Goal: Task Accomplishment & Management: Complete application form

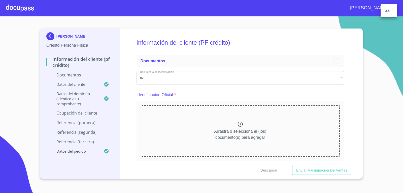
scroll to position [1070, 0]
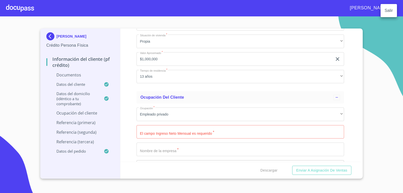
drag, startPoint x: 358, startPoint y: 100, endPoint x: 358, endPoint y: 72, distance: 28.2
click at [358, 72] on div at bounding box center [201, 96] width 403 height 193
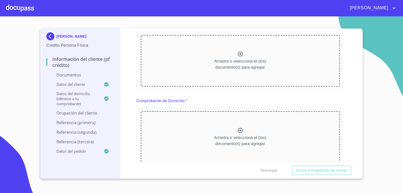
scroll to position [0, 0]
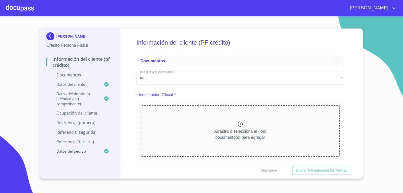
click at [10, 6] on div at bounding box center [20, 8] width 28 height 16
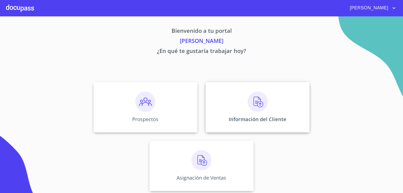
click at [261, 113] on div "Información del Cliente" at bounding box center [258, 107] width 104 height 50
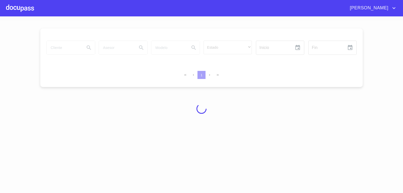
click at [261, 113] on div at bounding box center [201, 108] width 403 height 177
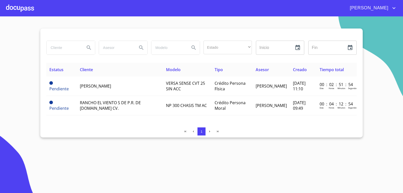
click at [159, 141] on section "Estado ​ ​ Inicio ​ Fin ​ Estatus Cliente Modelo Tipo Asesor Creado Tiempo tota…" at bounding box center [201, 104] width 403 height 177
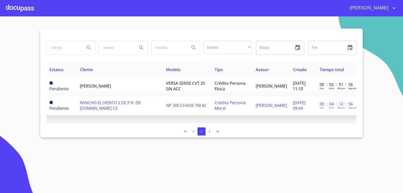
click at [125, 107] on td "RANCHO EL VIENTO S DE P.R. DE [DOMAIN_NAME] CV." at bounding box center [120, 105] width 86 height 19
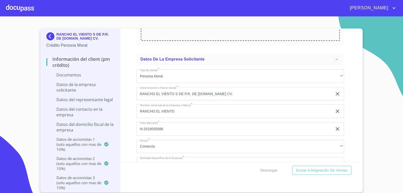
scroll to position [1311, 0]
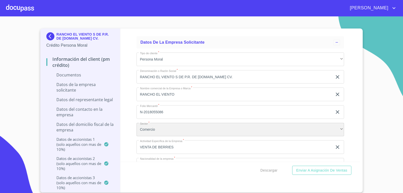
click at [165, 128] on div "Comercio" at bounding box center [241, 130] width 208 height 14
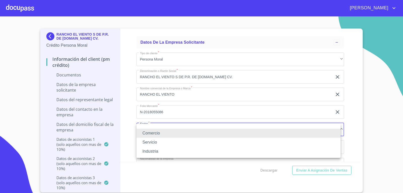
click at [368, 132] on div at bounding box center [201, 96] width 403 height 193
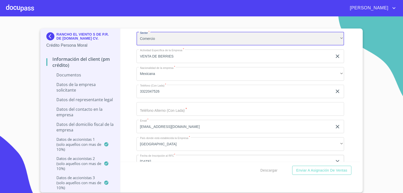
scroll to position [1412, 0]
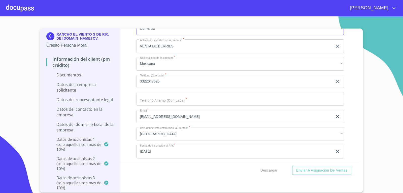
click at [176, 102] on input "Documento de identificación representante legal.   *" at bounding box center [241, 99] width 208 height 14
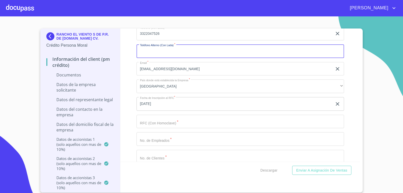
scroll to position [1488, 0]
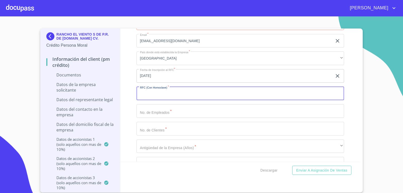
click at [142, 93] on input "Documento de identificación representante legal.   *" at bounding box center [241, 94] width 208 height 14
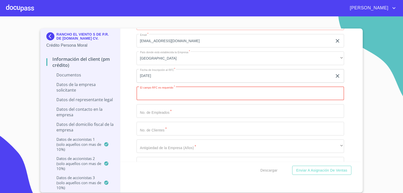
click at [166, 96] on input "Documento de identificación representante legal.   *" at bounding box center [241, 94] width 208 height 14
paste input "RVI180317JI7"
click at [157, 94] on input "RVI180317JI7" at bounding box center [235, 94] width 196 height 14
click at [170, 104] on div "Tipo de cliente   * Persona Moral ​ Denominación o Razón Social   * RANCHO EL V…" at bounding box center [241, 23] width 208 height 303
click at [169, 109] on input "Documento de identificación representante legal.   *" at bounding box center [241, 111] width 208 height 14
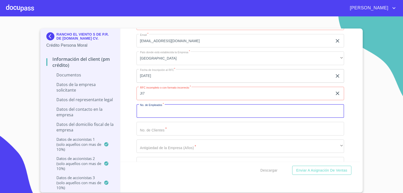
click at [167, 110] on input "Documento de identificación representante legal.   *" at bounding box center [241, 111] width 208 height 14
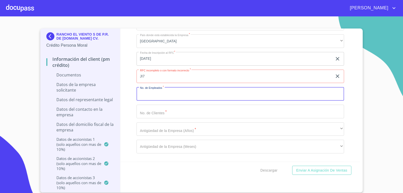
scroll to position [1513, 0]
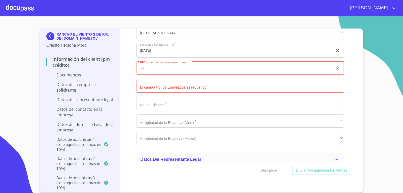
click at [166, 71] on input "JI7" at bounding box center [235, 69] width 196 height 14
type input "J"
paste input "RVI180317JI7"
type input "RVI180317JI7"
click at [171, 85] on input "Documento de identificación representante legal.   *" at bounding box center [241, 86] width 208 height 14
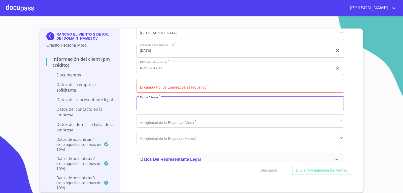
click at [184, 100] on input "Documento de identificación representante legal.   *" at bounding box center [241, 104] width 208 height 14
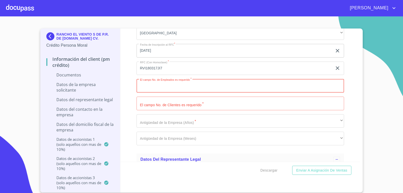
click at [196, 90] on input "Documento de identificación representante legal.   *" at bounding box center [241, 86] width 208 height 14
click at [170, 104] on input "Documento de identificación representante legal.   *" at bounding box center [241, 104] width 208 height 14
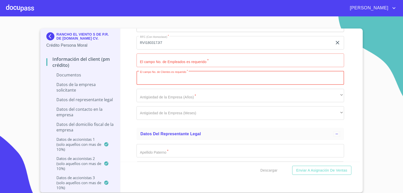
scroll to position [1538, 0]
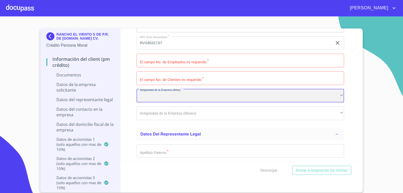
click at [176, 98] on div "​" at bounding box center [241, 96] width 208 height 14
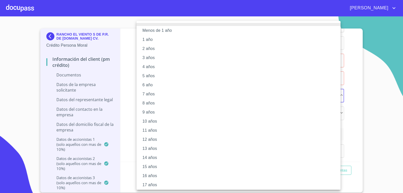
click at [129, 32] on div at bounding box center [201, 96] width 403 height 193
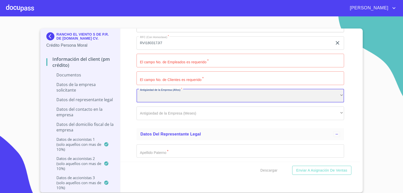
click at [339, 95] on div "​" at bounding box center [241, 96] width 208 height 14
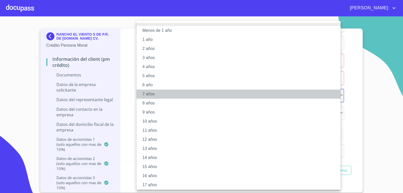
click at [148, 93] on li "7 años" at bounding box center [241, 94] width 208 height 9
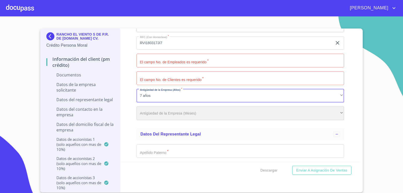
click at [172, 111] on div "​" at bounding box center [241, 113] width 208 height 14
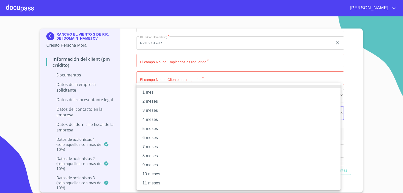
click at [128, 83] on div at bounding box center [201, 96] width 403 height 193
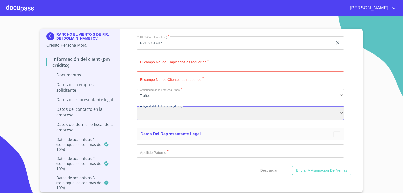
click at [339, 114] on div "​" at bounding box center [241, 113] width 208 height 14
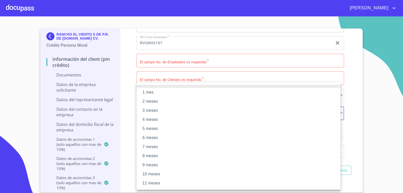
click at [130, 87] on div at bounding box center [201, 96] width 403 height 193
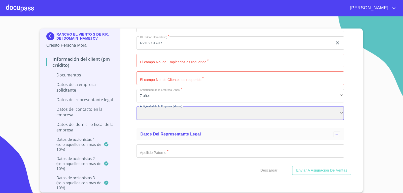
click at [150, 115] on div "​" at bounding box center [241, 113] width 208 height 14
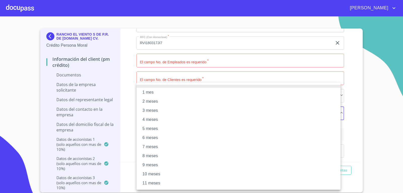
drag, startPoint x: 308, startPoint y: 158, endPoint x: 150, endPoint y: 182, distance: 160.2
click at [150, 182] on ul "1 mes 2 meses 3 meses 4 meses 5 meses 6 meses 7 meses 8 meses 9 meses 10 meses …" at bounding box center [239, 136] width 204 height 107
click at [148, 180] on li "11 meses" at bounding box center [239, 183] width 204 height 9
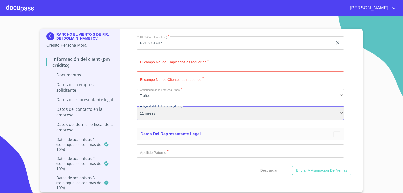
click at [171, 113] on div "11 meses" at bounding box center [241, 113] width 208 height 14
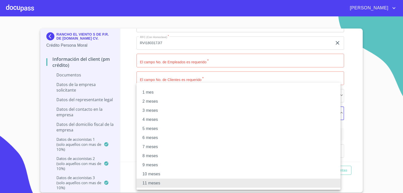
click at [300, 97] on li "2 meses" at bounding box center [239, 101] width 204 height 9
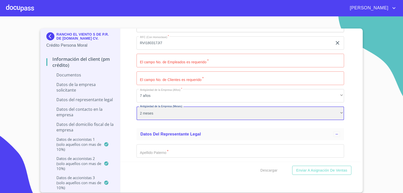
click at [168, 107] on div "2 meses" at bounding box center [241, 113] width 208 height 14
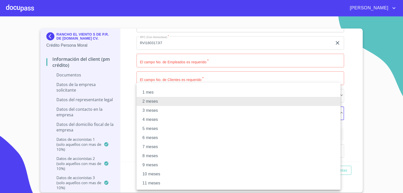
click at [220, 95] on li "1 mes" at bounding box center [239, 92] width 204 height 9
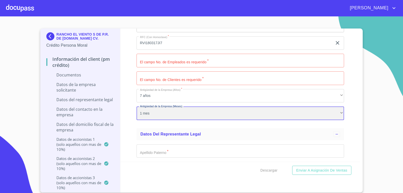
click at [167, 111] on div "1 mes" at bounding box center [241, 113] width 208 height 14
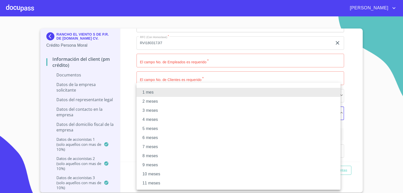
click at [121, 110] on div at bounding box center [201, 96] width 403 height 193
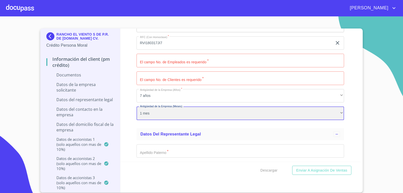
click at [337, 113] on div "1 mes" at bounding box center [241, 113] width 208 height 14
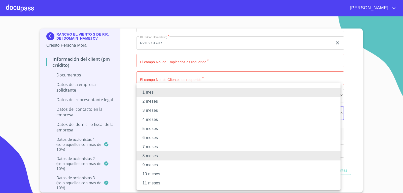
click at [212, 73] on div at bounding box center [201, 96] width 403 height 193
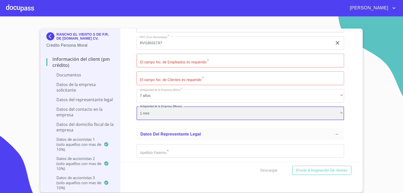
click at [162, 114] on div "1 mes" at bounding box center [241, 113] width 208 height 14
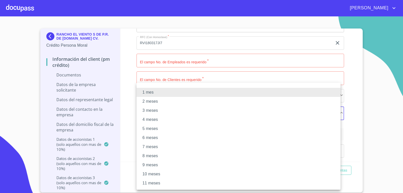
click at [235, 82] on div at bounding box center [201, 96] width 403 height 193
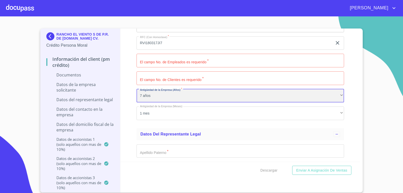
click at [336, 94] on div "7 años" at bounding box center [241, 96] width 208 height 14
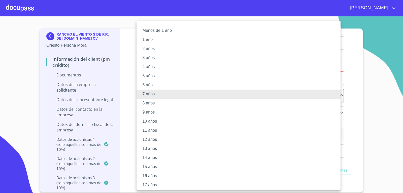
click at [145, 85] on li "6 año" at bounding box center [241, 84] width 208 height 9
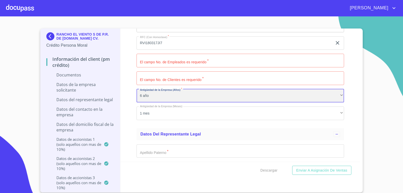
click at [156, 97] on div "6 año" at bounding box center [241, 96] width 208 height 14
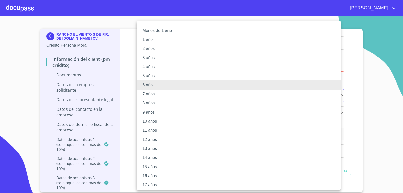
click at [210, 100] on li "8 años" at bounding box center [241, 103] width 208 height 9
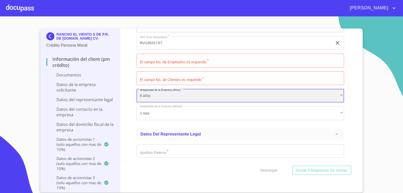
click at [153, 93] on div "8 años" at bounding box center [241, 96] width 208 height 14
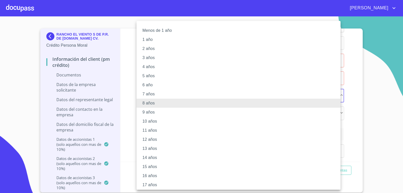
click at [153, 92] on li "7 años" at bounding box center [241, 94] width 208 height 9
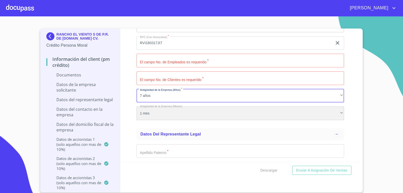
click at [338, 112] on div "1 mes" at bounding box center [241, 113] width 208 height 14
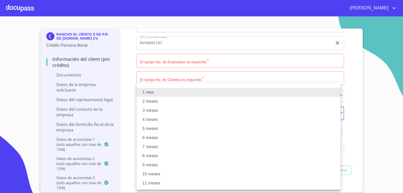
click at [156, 137] on li "6 meses" at bounding box center [239, 137] width 204 height 9
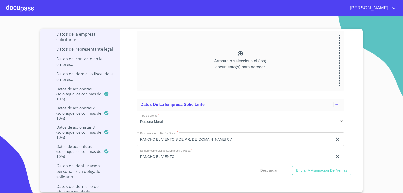
scroll to position [1212, 0]
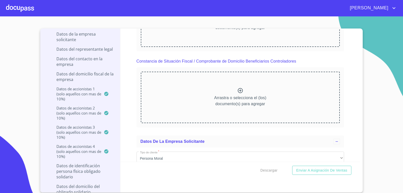
click at [359, 164] on div "Descargar Enviar a Asignación de Ventas" at bounding box center [241, 170] width 240 height 17
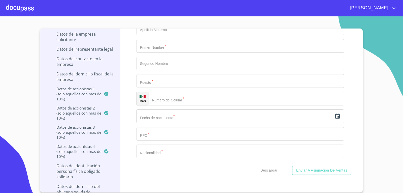
scroll to position [1680, 0]
click at [361, 31] on div "RANCHO EL VIENTO S DE P.R. DE [DOMAIN_NAME] CV. Crédito Persona Moral Informaci…" at bounding box center [201, 110] width 323 height 164
click at [360, 31] on div "Información del Client (PM crédito) Documentos Documento de identificación repr…" at bounding box center [241, 94] width 240 height 133
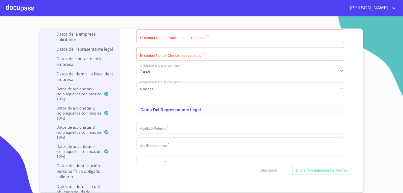
scroll to position [1548, 0]
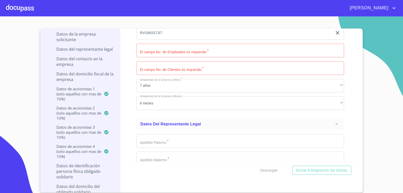
click at [361, 159] on div "RANCHO EL VIENTO S DE P.R. DE [DOMAIN_NAME] CV. Crédito Persona Moral Informaci…" at bounding box center [201, 110] width 323 height 164
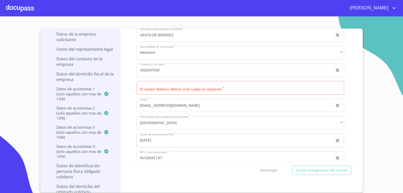
scroll to position [1415, 0]
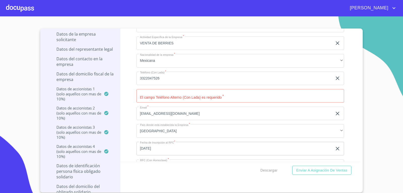
drag, startPoint x: 360, startPoint y: 89, endPoint x: 366, endPoint y: 78, distance: 12.4
click at [366, 78] on section "RANCHO EL VIENTO S DE P.R. DE [DOMAIN_NAME] CV. Crédito Persona Moral Informaci…" at bounding box center [201, 104] width 403 height 177
click at [259, 90] on input "Documento de identificación representante legal.   *" at bounding box center [241, 96] width 208 height 14
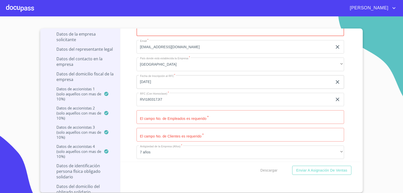
scroll to position [1491, 0]
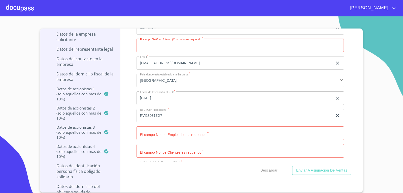
click at [360, 159] on div "Información del Client (PM crédito) Documentos Documento de identificación repr…" at bounding box center [241, 94] width 240 height 133
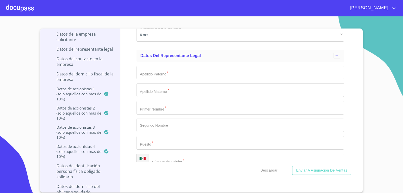
scroll to position [1617, 0]
click at [158, 70] on input "Documento de identificación representante legal.   *" at bounding box center [241, 73] width 208 height 14
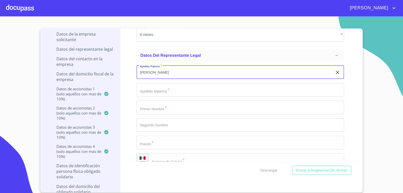
type input "[PERSON_NAME]"
click at [170, 92] on input "Documento de identificación representante legal.   *" at bounding box center [241, 90] width 208 height 14
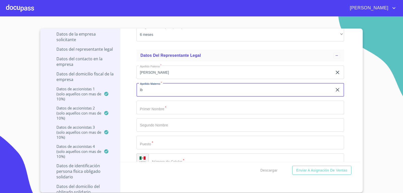
type input "i"
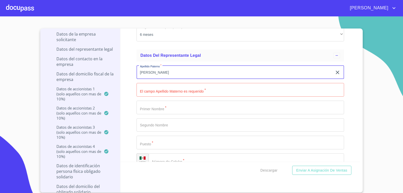
click at [160, 74] on input "[PERSON_NAME]" at bounding box center [235, 73] width 196 height 14
type input "m"
type input "Macias"
click at [155, 88] on input "Documento de identificación representante legal.   *" at bounding box center [241, 90] width 208 height 14
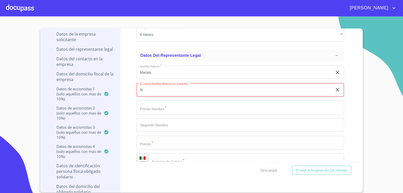
type input "I"
type input "i"
type input "Ibarra"
click at [163, 107] on input "Documento de identificación representante legal.   *" at bounding box center [241, 108] width 208 height 14
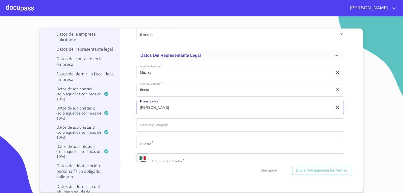
type input "[PERSON_NAME]"
click at [199, 129] on input "Documento de identificación representante legal.   *" at bounding box center [241, 125] width 208 height 14
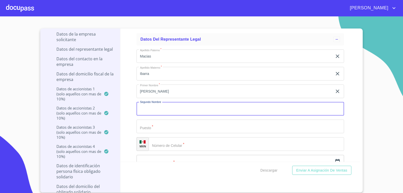
scroll to position [1642, 0]
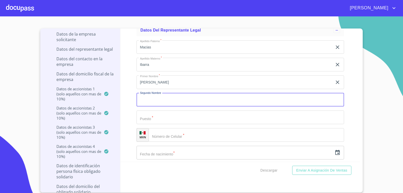
click at [179, 120] on input "Documento de identificación representante legal.   *" at bounding box center [241, 117] width 208 height 14
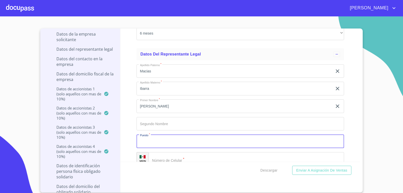
scroll to position [1617, 0]
click at [361, 157] on div "RANCHO EL VIENTO S DE P.R. DE [DOMAIN_NAME] CV. Crédito Persona Moral Informaci…" at bounding box center [201, 110] width 323 height 164
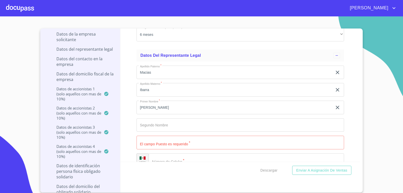
click at [361, 157] on div "RANCHO EL VIENTO S DE P.R. DE [DOMAIN_NAME] CV. Crédito Persona Moral Informaci…" at bounding box center [201, 110] width 323 height 164
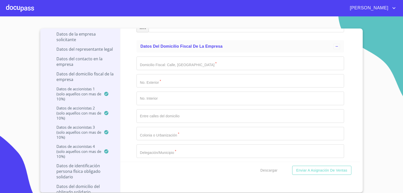
scroll to position [1967, 0]
click at [181, 64] on input "Documento de identificación representante legal.   *" at bounding box center [241, 62] width 208 height 14
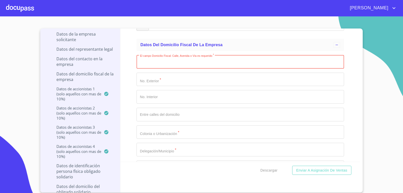
click at [162, 64] on input "Documento de identificación representante legal.   *" at bounding box center [241, 62] width 208 height 14
paste input "HIDALGO SUR"
type input "HIDALGO SUR"
click at [167, 83] on input "Documento de identificación representante legal.   *" at bounding box center [241, 80] width 208 height 14
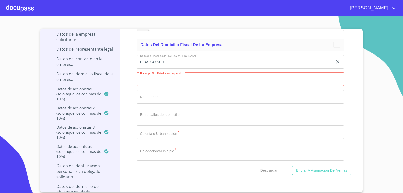
click at [193, 75] on input "Documento de identificación representante legal.   *" at bounding box center [241, 80] width 208 height 14
type input "0"
click at [161, 95] on input "Documento de identificación representante legal.   *" at bounding box center [241, 97] width 208 height 14
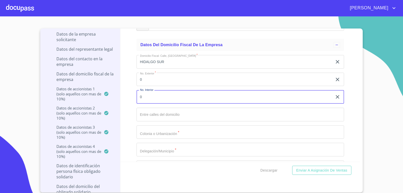
type input "0"
click at [149, 117] on input "Documento de identificación representante legal.   *" at bounding box center [241, 115] width 208 height 14
click at [153, 98] on input "0" at bounding box center [235, 97] width 196 height 14
click at [152, 80] on input "0" at bounding box center [235, 80] width 196 height 14
click at [150, 95] on input "Documento de identificación representante legal.   *" at bounding box center [241, 97] width 208 height 14
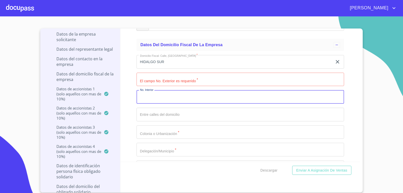
click at [158, 80] on input "Documento de identificación representante legal.   *" at bounding box center [241, 80] width 208 height 14
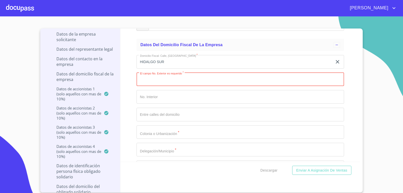
paste input "391"
type input "391"
click at [184, 99] on input "Documento de identificación representante legal.   *" at bounding box center [241, 97] width 208 height 14
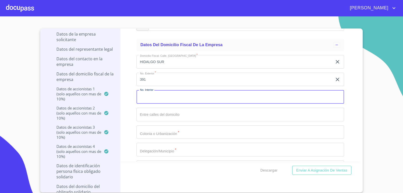
click at [167, 118] on input "Documento de identificación representante legal.   *" at bounding box center [241, 115] width 208 height 14
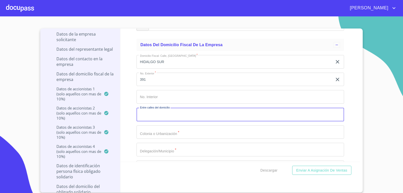
click at [154, 114] on input "Documento de identificación representante legal.   *" at bounding box center [241, 115] width 208 height 14
paste input "[GEOGRAPHIC_DATA][PERSON_NAME]"
type input "[GEOGRAPHIC_DATA][PERSON_NAME]"
click at [165, 135] on input "Documento de identificación representante legal.   *" at bounding box center [241, 132] width 208 height 14
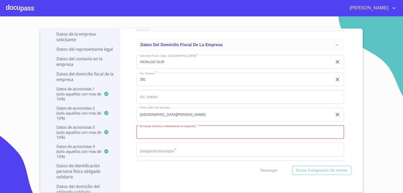
click at [148, 131] on input "Documento de identificación representante legal.   *" at bounding box center [241, 132] width 208 height 14
paste input "JOCOTEPEC CENTRO"
type input "JOCOTEPEC CENTRO"
click at [158, 149] on input "Documento de identificación representante legal.   *" at bounding box center [241, 150] width 208 height 14
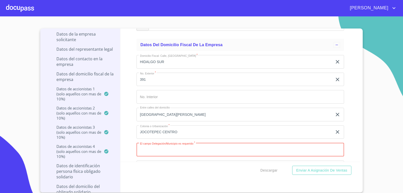
click at [158, 153] on input "Documento de identificación representante legal.   *" at bounding box center [241, 150] width 208 height 14
paste input "JOCOTEPEC"
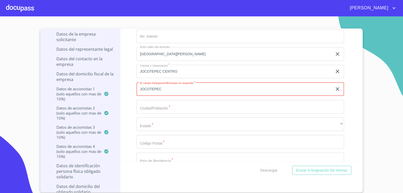
scroll to position [2037, 0]
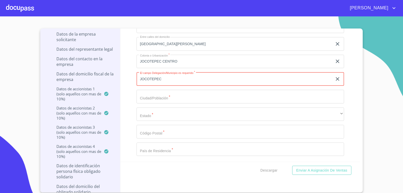
type input "JOCOTEPEC"
click at [153, 96] on input "Documento de identificación representante legal.   *" at bounding box center [241, 97] width 208 height 14
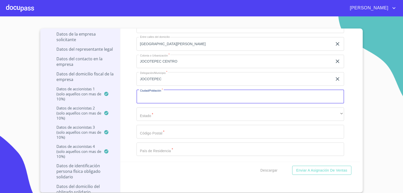
type input "j"
paste input "JOCOTEPEC"
type input "JOCOTEPEC"
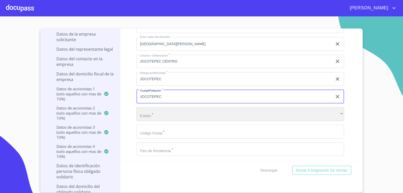
click at [166, 115] on div "​" at bounding box center [241, 114] width 208 height 14
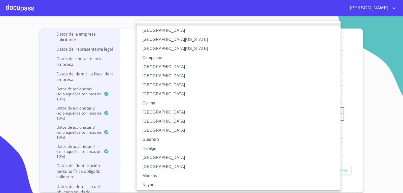
click at [154, 158] on li "[GEOGRAPHIC_DATA]" at bounding box center [241, 157] width 208 height 9
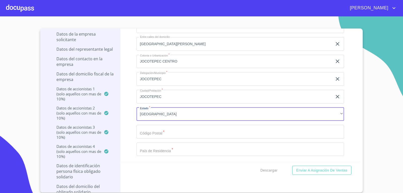
click at [150, 129] on input "Documento de identificación representante legal.   *" at bounding box center [241, 132] width 208 height 14
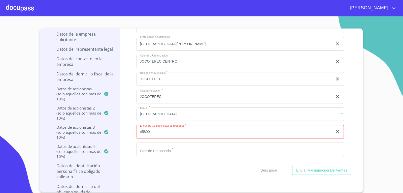
type input "45800"
click at [162, 142] on div "Domicilio Fiscal: Calle, Avenida o Vía   * HIDALGO SUR ​ No. Exterior   * 391 ​…" at bounding box center [241, 70] width 208 height 180
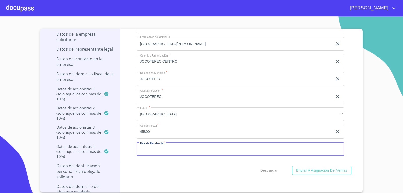
click at [161, 145] on input "Documento de identificación representante legal.   *" at bounding box center [241, 149] width 208 height 14
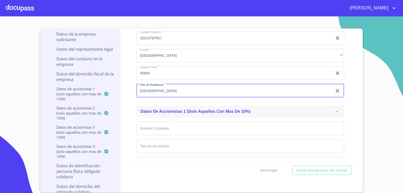
scroll to position [2108, 0]
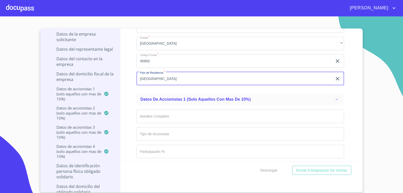
click at [151, 81] on input "[GEOGRAPHIC_DATA]" at bounding box center [235, 79] width 196 height 14
click at [148, 79] on input "[GEOGRAPHIC_DATA]" at bounding box center [235, 79] width 196 height 14
type input "[GEOGRAPHIC_DATA]"
click at [165, 116] on input "Documento de identificación representante legal.   *" at bounding box center [241, 116] width 208 height 14
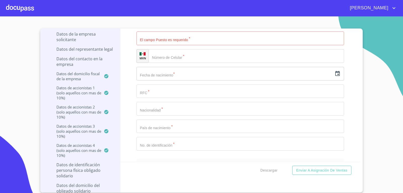
scroll to position [1731, 0]
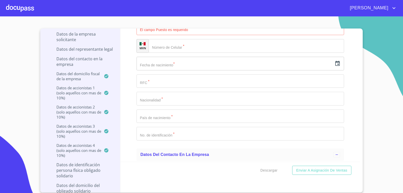
click at [156, 59] on input "text" at bounding box center [235, 64] width 196 height 14
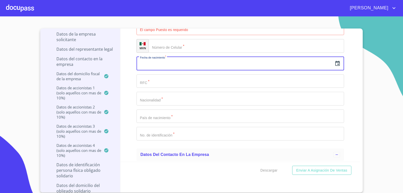
click at [335, 64] on icon "button" at bounding box center [338, 64] width 6 height 6
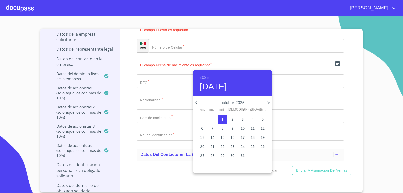
click at [243, 104] on p "octubre 2025" at bounding box center [233, 103] width 66 height 6
click at [242, 103] on p "octubre 2025" at bounding box center [233, 103] width 66 height 6
click at [242, 102] on p "octubre 2025" at bounding box center [233, 103] width 66 height 6
click at [204, 75] on h6 "2025" at bounding box center [204, 77] width 9 height 7
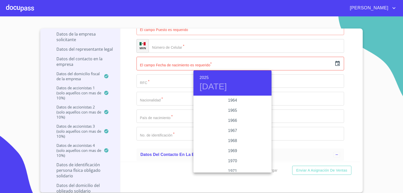
scroll to position [393, 0]
click at [237, 111] on div "1965" at bounding box center [233, 111] width 78 height 10
type input "[DATE]"
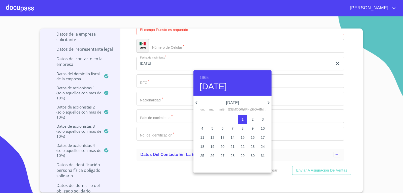
click at [173, 83] on div at bounding box center [201, 96] width 403 height 193
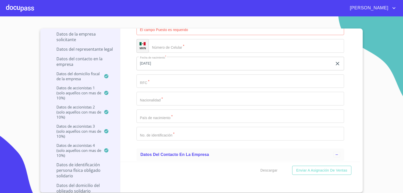
click at [309, 64] on input "[DATE]" at bounding box center [236, 64] width 198 height 14
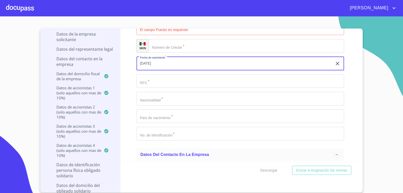
click at [162, 63] on input "[DATE]" at bounding box center [236, 64] width 198 height 14
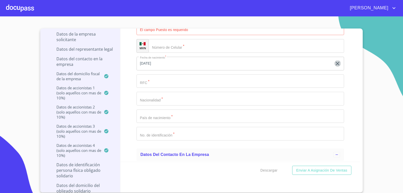
click at [336, 64] on icon "button" at bounding box center [338, 64] width 4 height 4
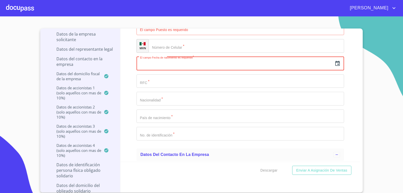
click at [216, 66] on input "text" at bounding box center [235, 64] width 196 height 14
click at [210, 62] on input "text" at bounding box center [235, 64] width 196 height 14
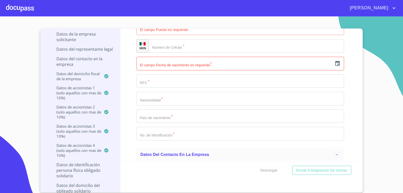
click at [188, 73] on div "Apellido Paterno   * [PERSON_NAME] ​ Apellido Materno   * [PERSON_NAME] ​ Prime…" at bounding box center [241, 45] width 208 height 197
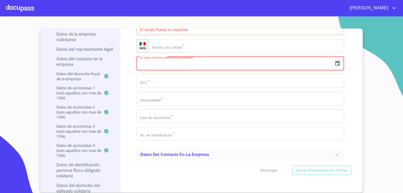
click at [186, 65] on input "text" at bounding box center [235, 64] width 196 height 14
click at [178, 81] on input "Documento de identificación representante legal.   *" at bounding box center [241, 81] width 208 height 14
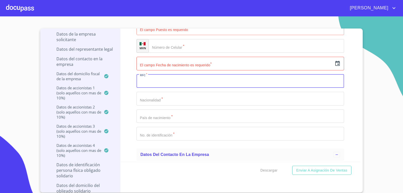
click at [331, 63] on div "​" at bounding box center [241, 64] width 208 height 14
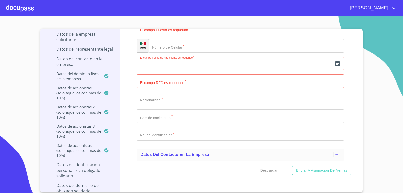
click at [338, 62] on div "​" at bounding box center [241, 64] width 208 height 14
click at [336, 62] on icon "button" at bounding box center [338, 63] width 5 height 5
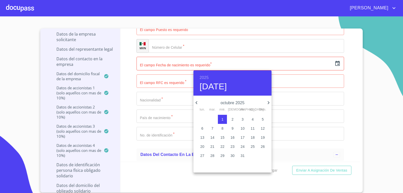
click at [243, 102] on p "octubre 2025" at bounding box center [233, 103] width 66 height 6
click at [204, 75] on h6 "2025" at bounding box center [204, 77] width 9 height 7
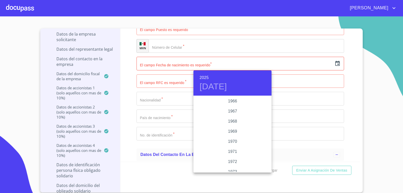
scroll to position [403, 0]
click at [234, 101] on div "1965" at bounding box center [233, 101] width 78 height 10
type input "[DATE]"
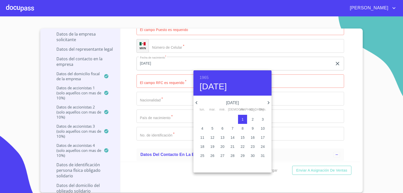
click at [333, 62] on div at bounding box center [201, 96] width 403 height 193
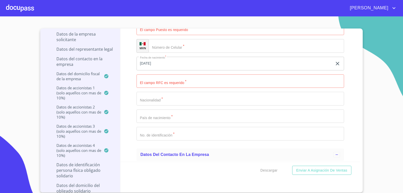
click at [336, 64] on icon "button" at bounding box center [338, 64] width 4 height 4
click at [335, 64] on icon "button" at bounding box center [338, 64] width 6 height 6
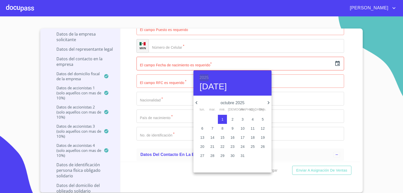
click at [207, 76] on h6 "2025" at bounding box center [204, 77] width 9 height 7
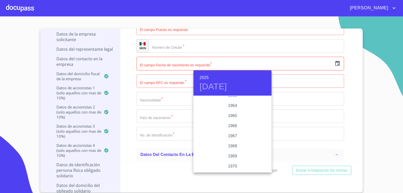
scroll to position [387, 0]
click at [203, 84] on h4 "[DATE]" at bounding box center [213, 86] width 27 height 11
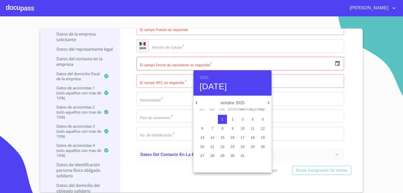
click at [205, 78] on h6 "2025" at bounding box center [204, 77] width 9 height 7
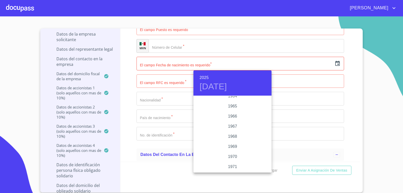
scroll to position [397, 0]
click at [233, 107] on div "1965" at bounding box center [233, 108] width 78 height 10
type input "[DATE]"
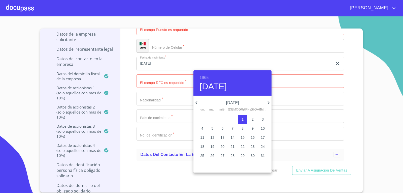
click at [141, 61] on div at bounding box center [201, 96] width 403 height 193
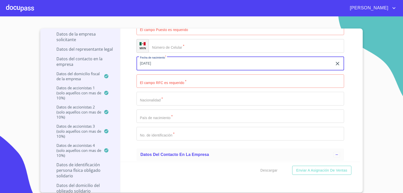
click at [171, 66] on input "[DATE]" at bounding box center [236, 64] width 198 height 14
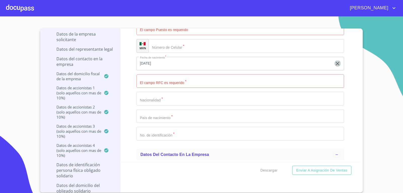
click at [335, 62] on icon "button" at bounding box center [338, 64] width 6 height 6
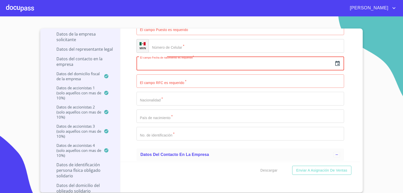
click at [212, 63] on input "text" at bounding box center [235, 64] width 196 height 14
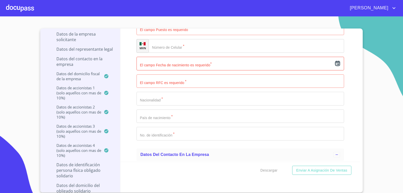
click at [335, 63] on icon "button" at bounding box center [338, 64] width 6 height 6
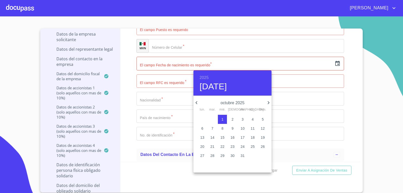
click at [196, 101] on icon "button" at bounding box center [197, 103] width 6 height 6
click at [198, 101] on icon "button" at bounding box center [197, 103] width 6 height 6
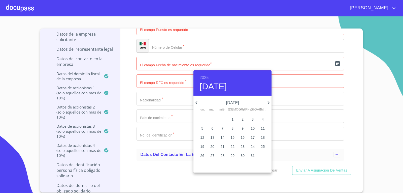
click at [198, 101] on icon "button" at bounding box center [197, 103] width 6 height 6
click at [204, 146] on p "17" at bounding box center [202, 146] width 4 height 5
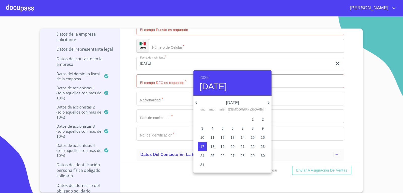
click at [206, 75] on h6 "2025" at bounding box center [204, 77] width 9 height 7
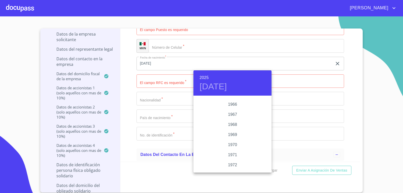
scroll to position [400, 0]
click at [234, 105] on div "1965" at bounding box center [233, 104] width 78 height 10
type input "[DATE]"
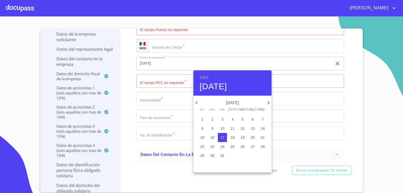
click at [371, 99] on div at bounding box center [201, 96] width 403 height 193
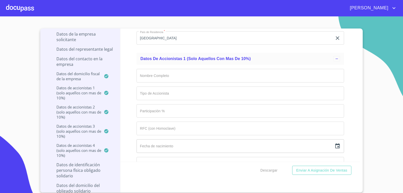
scroll to position [2158, 0]
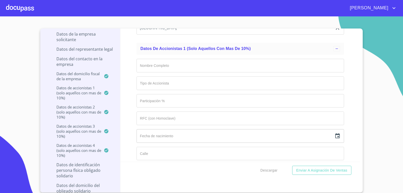
click at [161, 67] on input "Documento de identificación representante legal.   *" at bounding box center [241, 66] width 208 height 14
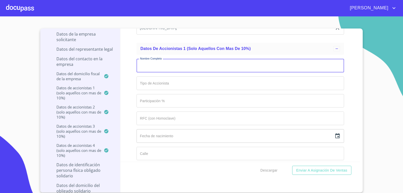
click at [178, 68] on input "Documento de identificación representante legal.   *" at bounding box center [241, 66] width 208 height 14
click at [166, 84] on input "Documento de identificación representante legal.   *" at bounding box center [241, 83] width 208 height 14
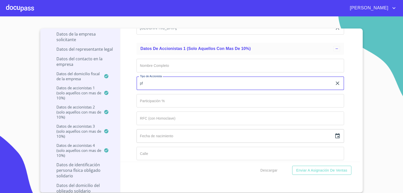
type input "p"
type input "PF"
click at [173, 99] on input "Documento de identificación representante legal.   *" at bounding box center [241, 101] width 208 height 14
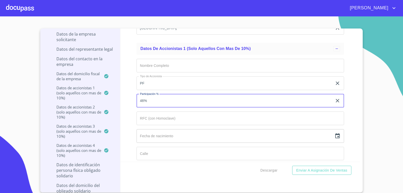
type input "46%"
click at [156, 64] on input "Documento de identificación representante legal.   *" at bounding box center [241, 66] width 208 height 14
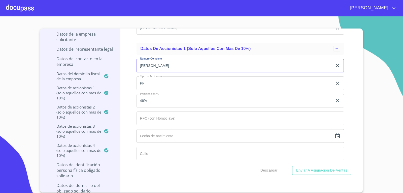
type input "[PERSON_NAME]"
click at [166, 122] on input "Documento de identificación representante legal.   *" at bounding box center [241, 118] width 208 height 14
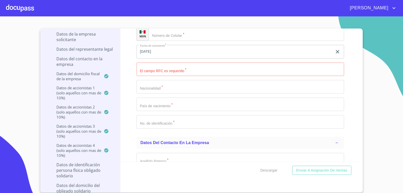
scroll to position [1740, 0]
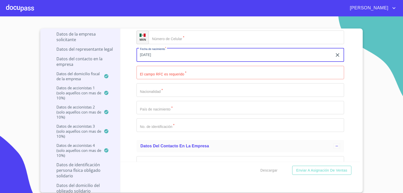
drag, startPoint x: 170, startPoint y: 55, endPoint x: 136, endPoint y: 52, distance: 33.9
click at [136, 52] on div "Información del Client (PM crédito) Documentos Documento de identificación repr…" at bounding box center [241, 94] width 240 height 133
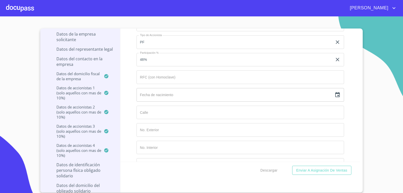
scroll to position [2207, 0]
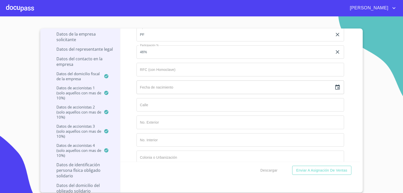
click at [165, 85] on input "text" at bounding box center [235, 87] width 196 height 14
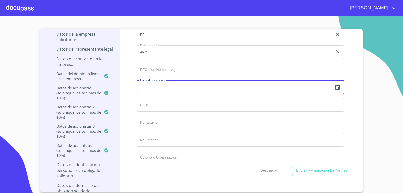
paste input "17"
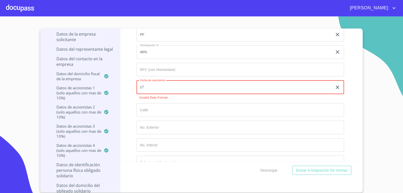
type input "1_"
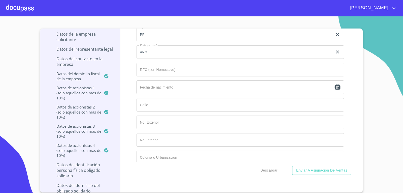
click at [336, 89] on icon "button" at bounding box center [338, 86] width 5 height 5
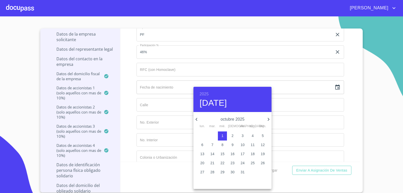
click at [200, 91] on h6 "2025" at bounding box center [204, 94] width 9 height 7
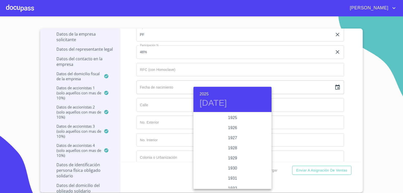
scroll to position [978, 0]
click at [249, 91] on div "2025 [DATE]" at bounding box center [233, 99] width 78 height 25
click at [367, 85] on div at bounding box center [201, 96] width 403 height 193
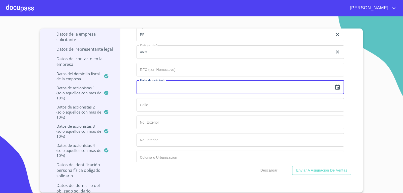
click at [168, 87] on input "text" at bounding box center [235, 87] width 196 height 14
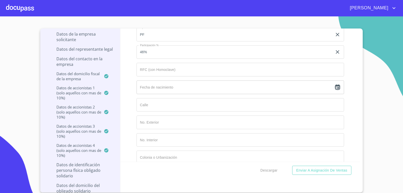
click at [336, 89] on icon "button" at bounding box center [338, 86] width 5 height 5
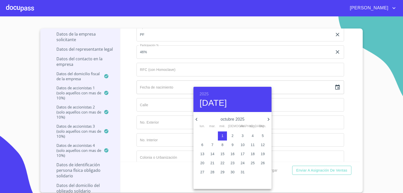
click at [197, 120] on icon "button" at bounding box center [197, 119] width 2 height 3
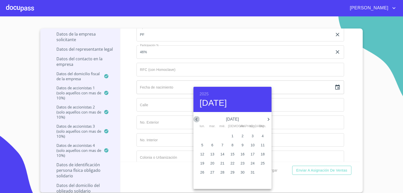
click at [197, 120] on icon "button" at bounding box center [197, 119] width 2 height 3
click at [205, 164] on span "17" at bounding box center [202, 162] width 9 height 5
click at [206, 94] on h6 "2025" at bounding box center [204, 94] width 9 height 7
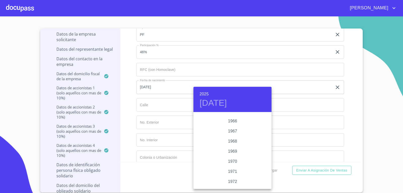
scroll to position [400, 0]
click at [234, 120] on div "1965" at bounding box center [233, 121] width 78 height 10
type input "[DATE]"
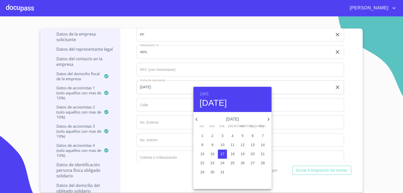
click at [156, 100] on div at bounding box center [201, 96] width 403 height 193
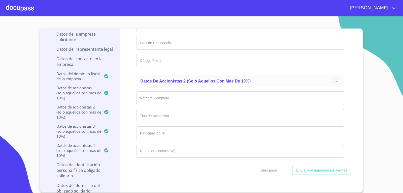
scroll to position [2402, 0]
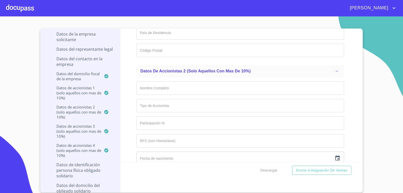
click at [192, 87] on input "Documento de identificación representante legal.   *" at bounding box center [241, 88] width 208 height 14
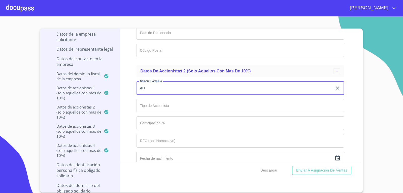
type input "A"
type input "[PERSON_NAME]"
click at [165, 109] on input "Documento de identificación representante legal.   *" at bounding box center [241, 106] width 208 height 14
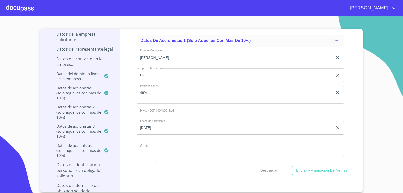
scroll to position [2157, 0]
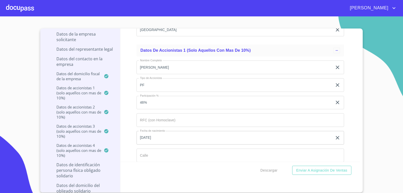
click at [361, 159] on div "RANCHO EL VIENTO S DE P.R. DE [DOMAIN_NAME] CV. Crédito Persona Moral Informaci…" at bounding box center [201, 110] width 323 height 164
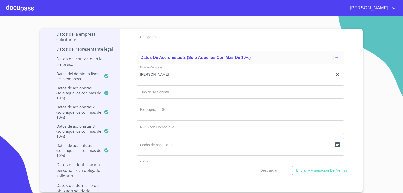
scroll to position [2419, 0]
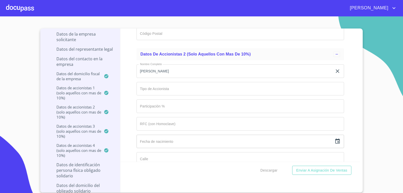
click at [160, 90] on input "Documento de identificación representante legal.   *" at bounding box center [241, 89] width 208 height 14
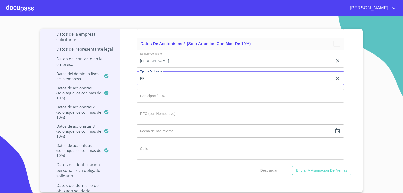
scroll to position [2432, 0]
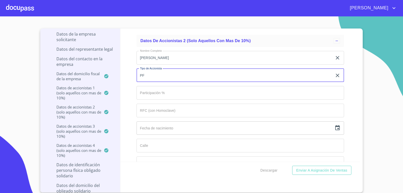
type input "PF"
click at [162, 93] on input "Documento de identificación representante legal.   *" at bounding box center [241, 93] width 208 height 14
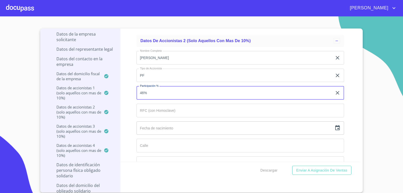
type input "46%"
click at [170, 115] on input "Documento de identificación representante legal.   *" at bounding box center [241, 111] width 208 height 14
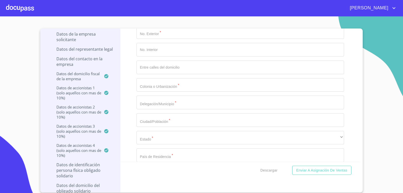
scroll to position [3582, 0]
